Goal: Information Seeking & Learning: Learn about a topic

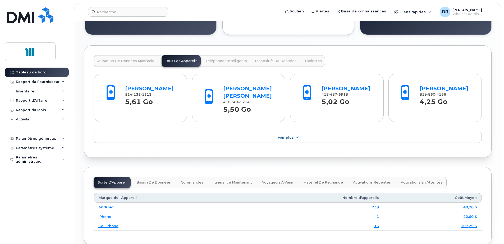
scroll to position [529, 0]
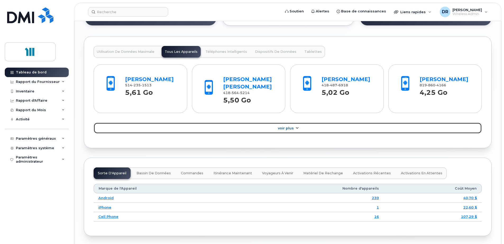
click at [302, 129] on link "Voir Plus" at bounding box center [288, 128] width 388 height 11
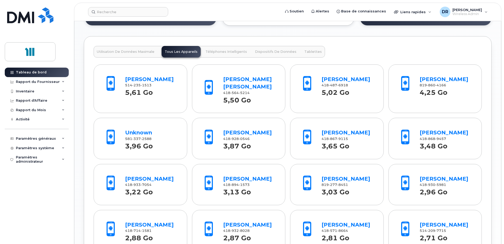
click at [127, 54] on button "Utilisation de Données Maximale" at bounding box center [126, 52] width 64 height 12
click at [131, 50] on span "Utilisation de Données Maximale" at bounding box center [126, 52] width 58 height 4
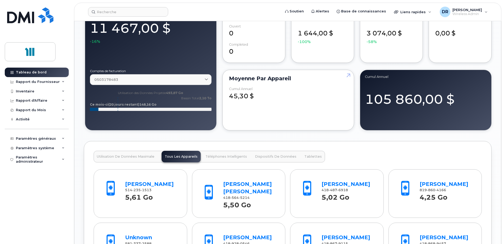
scroll to position [423, 0]
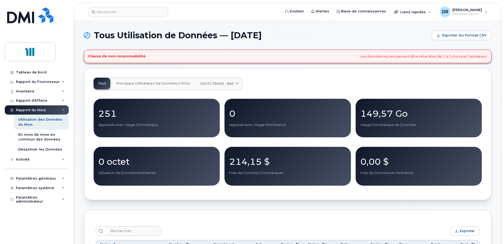
click at [153, 84] on span "Principaux Utilisateurs de Données (>5Go)" at bounding box center [153, 83] width 74 height 4
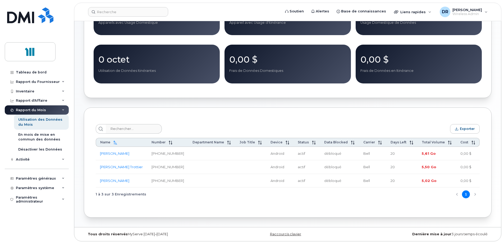
scroll to position [104, 0]
click at [60, 80] on div "Rapport du Fournisseur" at bounding box center [37, 82] width 64 height 10
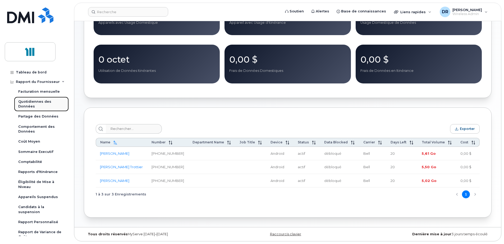
click at [35, 104] on div "Quotidiennes des Données" at bounding box center [41, 104] width 46 height 10
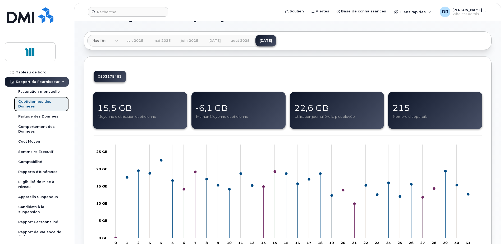
scroll to position [26, 0]
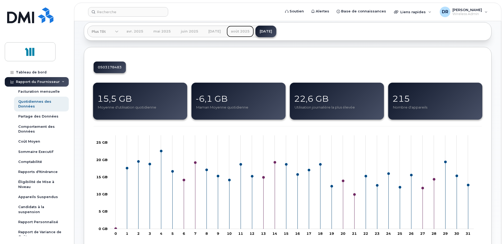
click at [245, 31] on link "août 2025" at bounding box center [240, 32] width 27 height 12
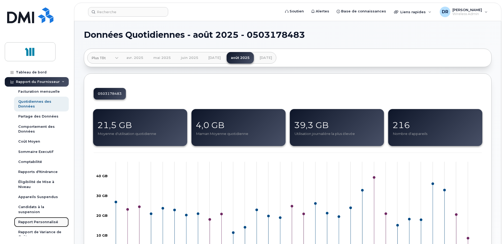
click at [43, 223] on div "Rapport Personnalisé" at bounding box center [38, 222] width 40 height 5
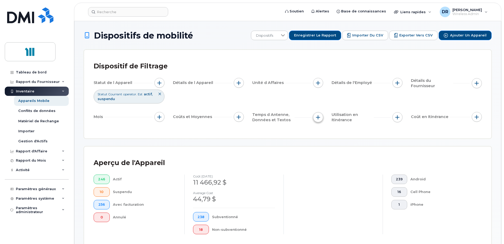
click at [316, 117] on span "button" at bounding box center [318, 117] width 4 height 4
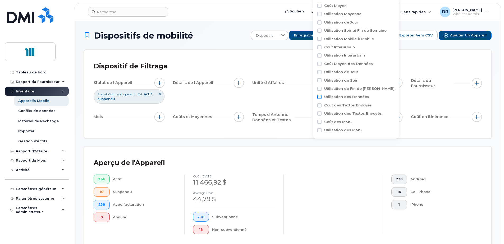
click at [320, 97] on input "Utilisation des Données" at bounding box center [320, 97] width 4 height 4
checkbox input "true"
click at [371, 120] on input at bounding box center [360, 119] width 70 height 10
type input "MB 5"
type input "MB 5 000"
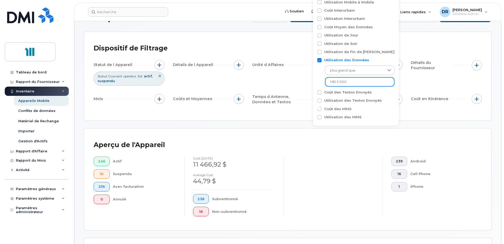
scroll to position [26, 0]
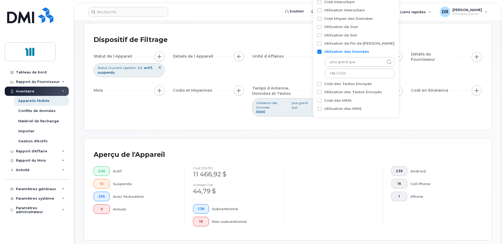
click at [307, 78] on div "Statut de l Appareil Statut Courrant operator. Est actif suspendu Détails de l …" at bounding box center [288, 84] width 388 height 65
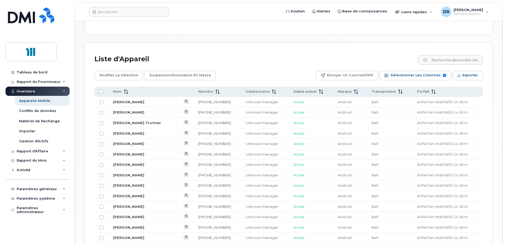
scroll to position [238, 0]
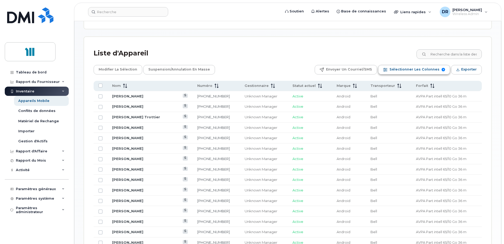
click at [436, 69] on span "Sélectionner les colonnes" at bounding box center [415, 70] width 50 height 8
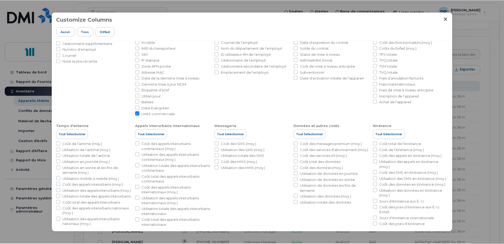
scroll to position [53, 0]
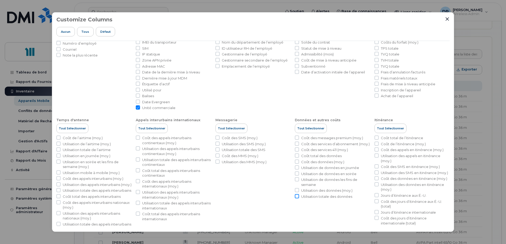
click at [296, 196] on input "Utilisation totale des données" at bounding box center [297, 196] width 4 height 4
checkbox input "true"
click at [447, 19] on icon "Close" at bounding box center [447, 19] width 4 height 4
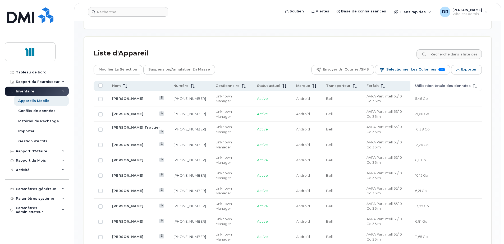
click at [473, 85] on icon at bounding box center [475, 86] width 4 height 4
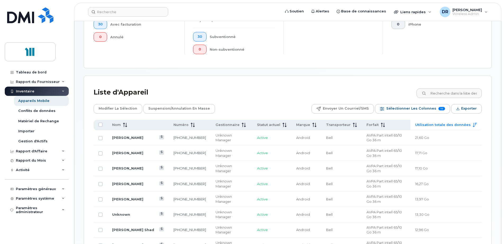
scroll to position [185, 0]
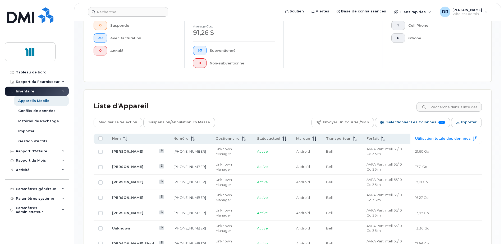
click at [205, 101] on div "Liste d'Appareil" at bounding box center [288, 106] width 388 height 14
click at [62, 161] on icon at bounding box center [63, 161] width 3 height 3
click at [65, 151] on div "Rapport d'Affaire" at bounding box center [37, 152] width 64 height 10
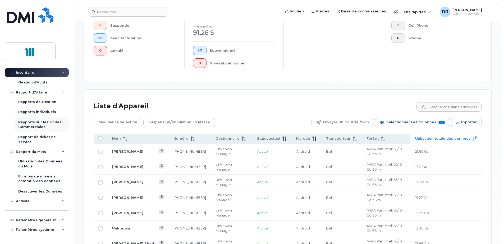
scroll to position [71, 0]
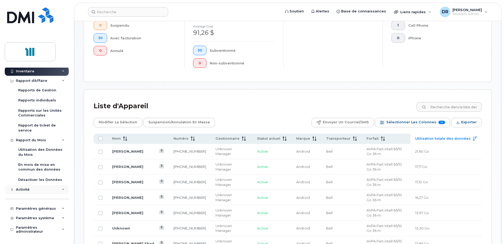
click at [62, 189] on icon at bounding box center [63, 190] width 3 height 3
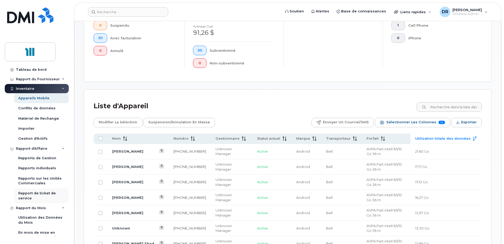
scroll to position [0, 0]
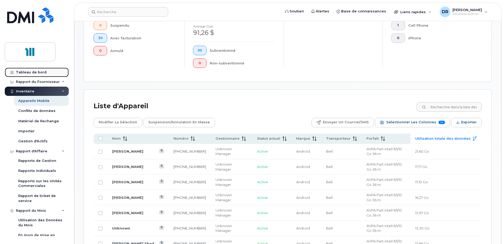
click at [22, 71] on div "Tableau de bord" at bounding box center [31, 72] width 31 height 4
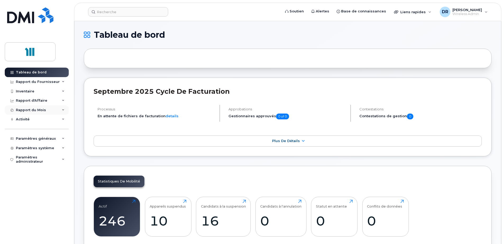
click at [63, 111] on icon at bounding box center [63, 110] width 3 height 3
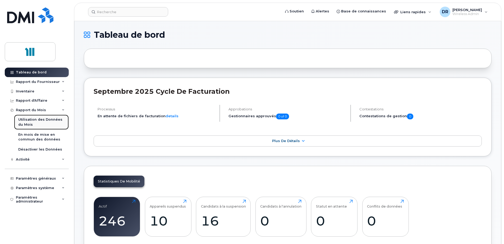
click at [41, 121] on div "Utilisation des Données du Mois" at bounding box center [41, 122] width 46 height 10
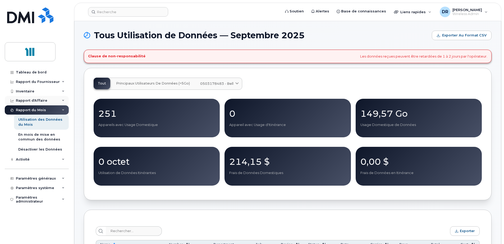
click at [60, 100] on div "Rapport d'Affaire" at bounding box center [37, 101] width 64 height 10
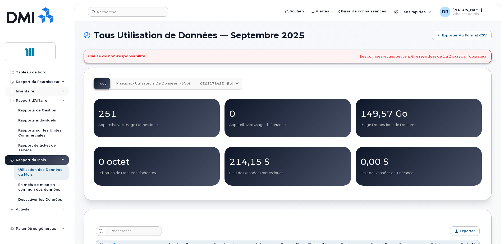
click at [62, 88] on div "Inventaire" at bounding box center [37, 92] width 64 height 10
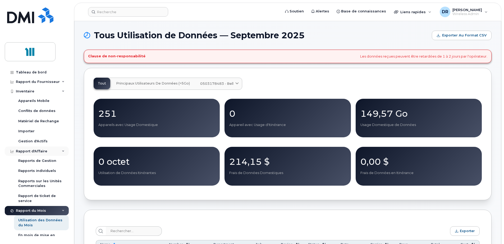
click at [62, 150] on icon at bounding box center [63, 151] width 3 height 3
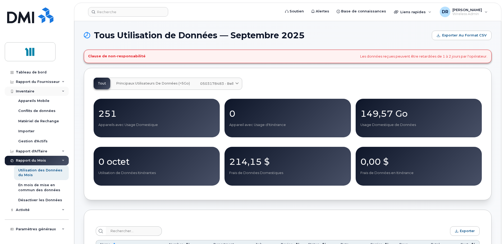
click at [62, 92] on icon at bounding box center [63, 91] width 3 height 3
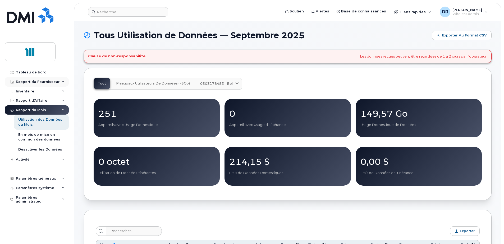
click at [61, 82] on div "Rapport du Fournisseur" at bounding box center [37, 82] width 64 height 10
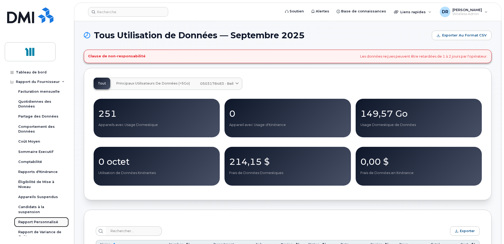
click at [47, 222] on div "Rapport Personnalisé" at bounding box center [38, 222] width 40 height 5
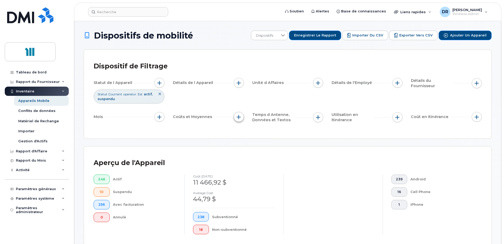
click at [241, 116] on span "button" at bounding box center [239, 117] width 4 height 4
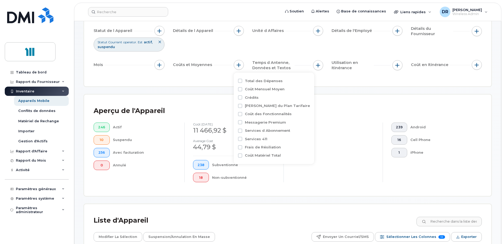
scroll to position [53, 0]
click at [282, 65] on span "Temps d Antenne, Données et Textos" at bounding box center [273, 64] width 42 height 11
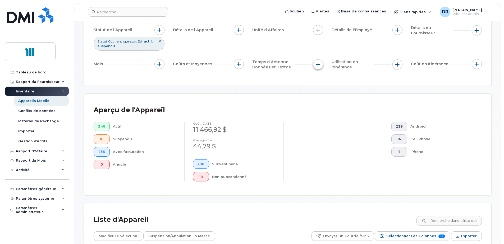
click at [318, 65] on span "button" at bounding box center [318, 64] width 4 height 4
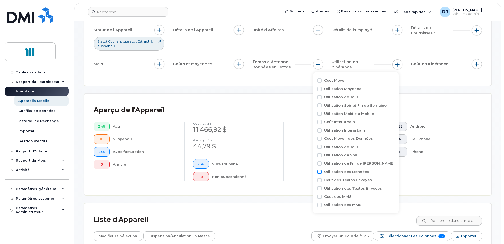
click at [321, 171] on input "Utilisation des Données" at bounding box center [320, 172] width 4 height 4
checkbox input "true"
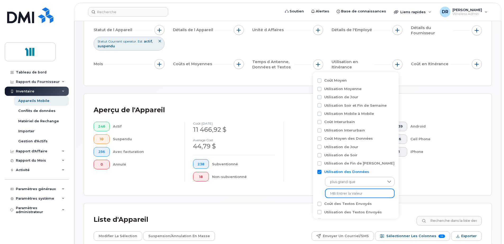
click at [365, 194] on input at bounding box center [360, 194] width 70 height 10
type input "MB 5 000"
click at [405, 180] on div "239 Android 16 Cell Phone 1 iPhone" at bounding box center [432, 152] width 99 height 60
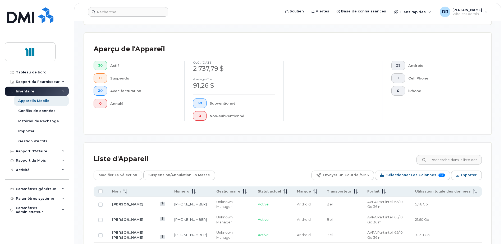
scroll to position [185, 0]
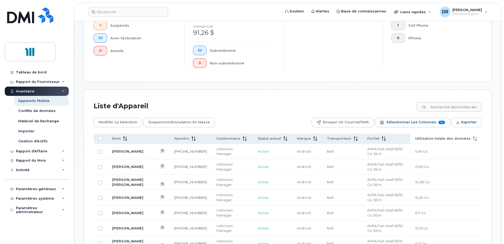
click at [472, 137] on span at bounding box center [474, 139] width 6 height 5
click at [474, 138] on icon at bounding box center [475, 139] width 4 height 4
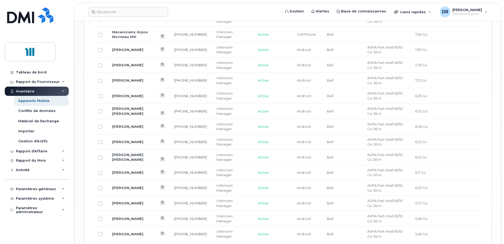
scroll to position [595, 0]
